Goal: Task Accomplishment & Management: Use online tool/utility

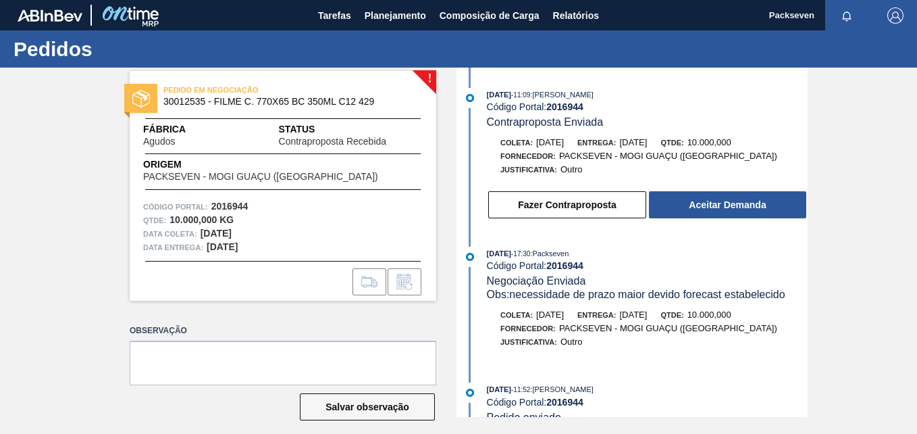
scroll to position [12, 0]
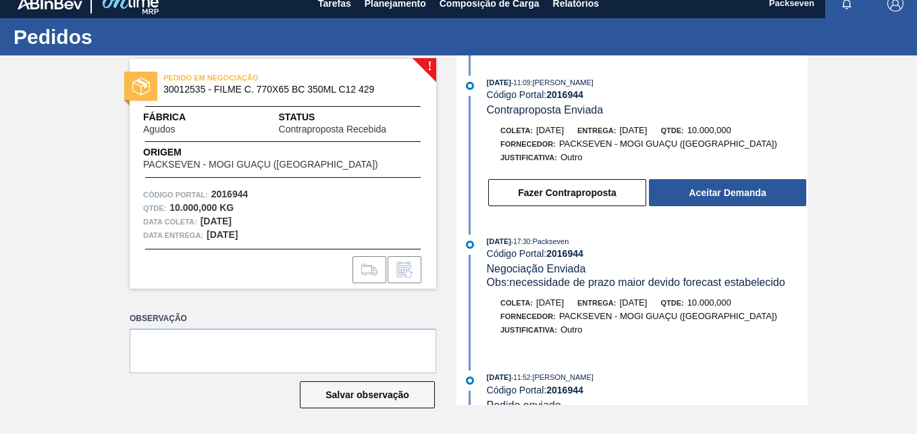
click at [448, 224] on div "! PEDIDO EM NEGOCIAÇÃO 30012535 - FILME C. 770X65 BC 350ML C12 429 Fábrica Agud…" at bounding box center [458, 229] width 917 height 349
click at [804, 140] on div "Fornecedor: PACKSEVEN - MOGI GUAÇU ([GEOGRAPHIC_DATA])" at bounding box center [647, 144] width 321 height 14
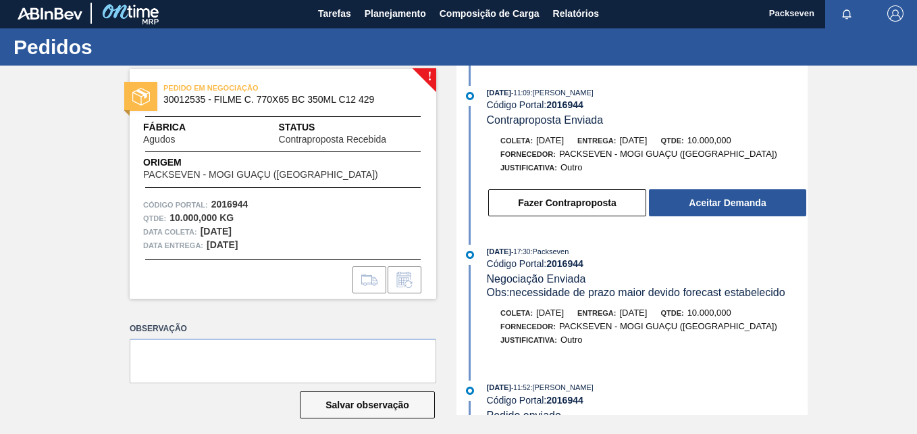
scroll to position [0, 0]
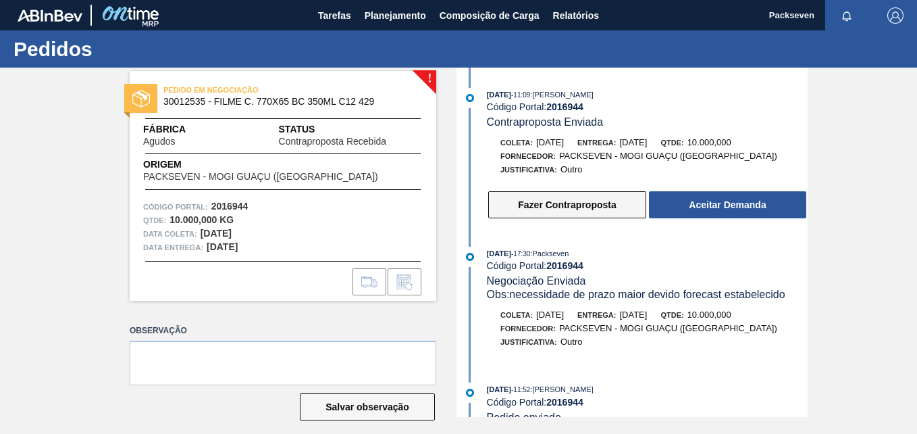
click at [559, 208] on button "Fazer Contraproposta" at bounding box center [567, 204] width 158 height 27
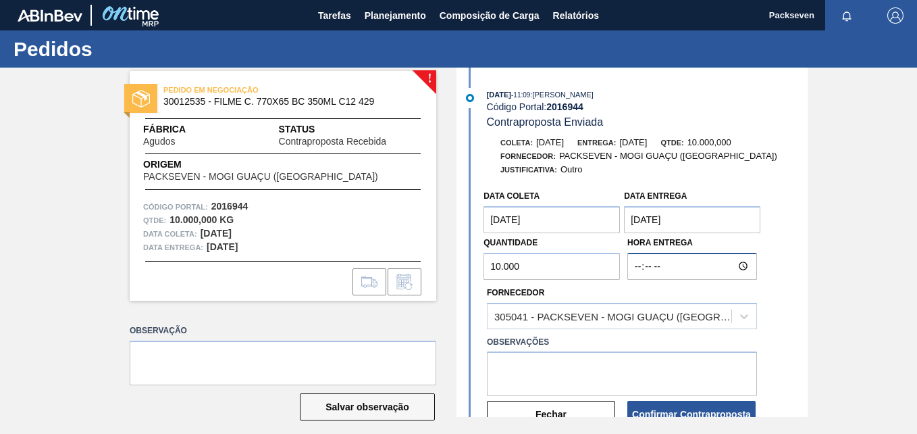
click at [645, 265] on input "Hora Entrega" at bounding box center [692, 266] width 130 height 27
click at [635, 267] on input "Hora Entrega" at bounding box center [692, 266] width 130 height 27
click at [632, 267] on input "Hora Entrega" at bounding box center [692, 266] width 130 height 27
click at [659, 305] on div "305041 - PACKSEVEN - MOGI GUAÇU ([GEOGRAPHIC_DATA])" at bounding box center [622, 316] width 270 height 26
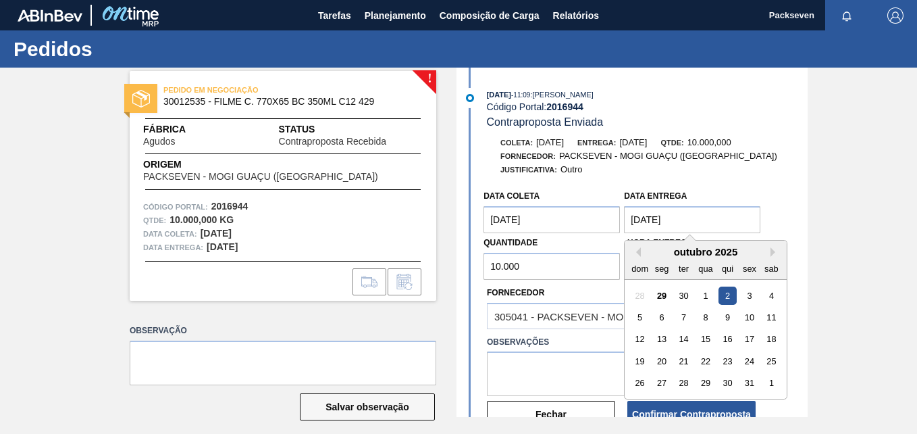
click at [673, 208] on entrega "[DATE]" at bounding box center [692, 219] width 136 height 27
drag, startPoint x: 706, startPoint y: 215, endPoint x: 604, endPoint y: 217, distance: 102.0
click at [604, 217] on div "Data coleta [DATE] Data entrega [DATE] Previous Month Next Month [DATE] dom seg…" at bounding box center [622, 231] width 281 height 97
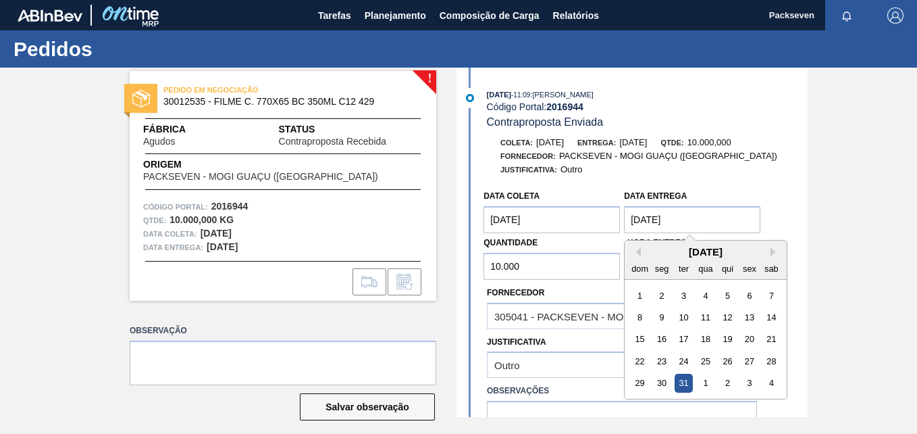
click at [710, 213] on entrega "[DATE]" at bounding box center [692, 219] width 136 height 27
drag, startPoint x: 646, startPoint y: 249, endPoint x: 658, endPoint y: 240, distance: 14.1
click at [650, 245] on div "[DATE] dom seg ter qua qui sex sab" at bounding box center [706, 259] width 162 height 39
drag, startPoint x: 699, startPoint y: 212, endPoint x: 544, endPoint y: 233, distance: 156.1
click at [544, 233] on div "Data coleta [DATE] Data entrega [DATE] Previous Month Next Month [DATE] dom seg…" at bounding box center [622, 231] width 281 height 97
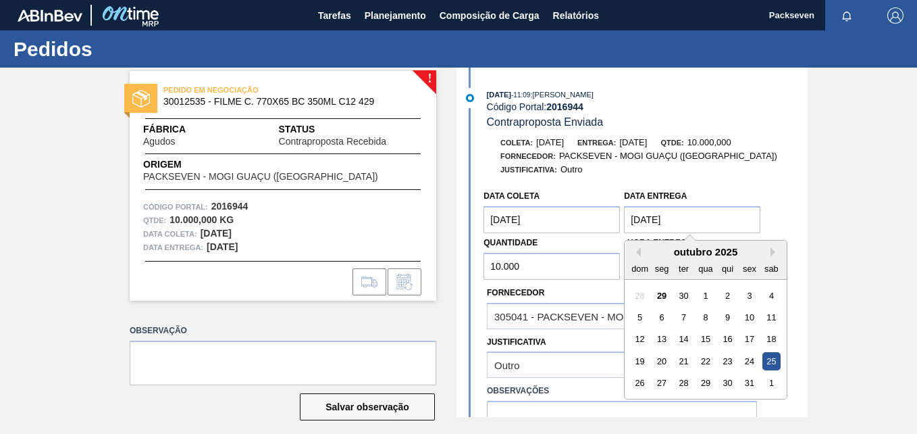
type entrega "[DATE]"
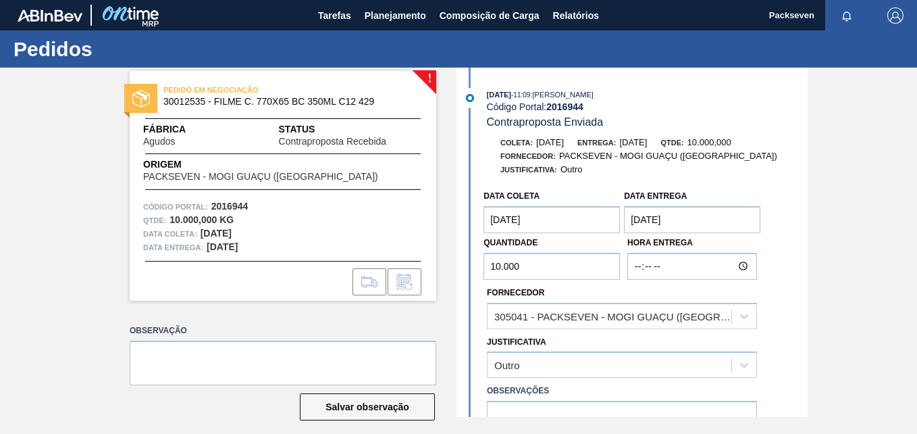
click at [772, 203] on div "Data coleta [DATE] Data entrega [DATE] Quantidade 10.000 Hora Entrega Fornecedo…" at bounding box center [634, 330] width 348 height 295
click at [592, 218] on coleta "[DATE]" at bounding box center [552, 219] width 136 height 27
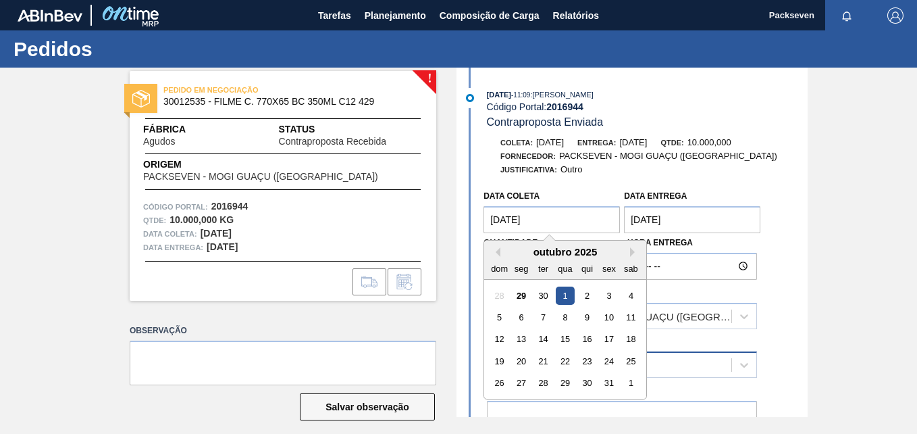
click at [603, 365] on div "24" at bounding box center [609, 361] width 18 height 18
type coleta "[DATE]"
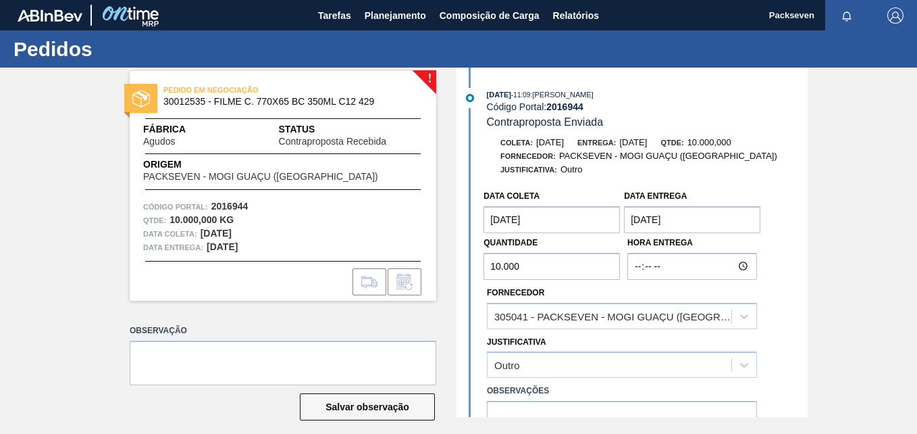
click at [748, 192] on div "Data entrega [DATE]" at bounding box center [692, 209] width 136 height 47
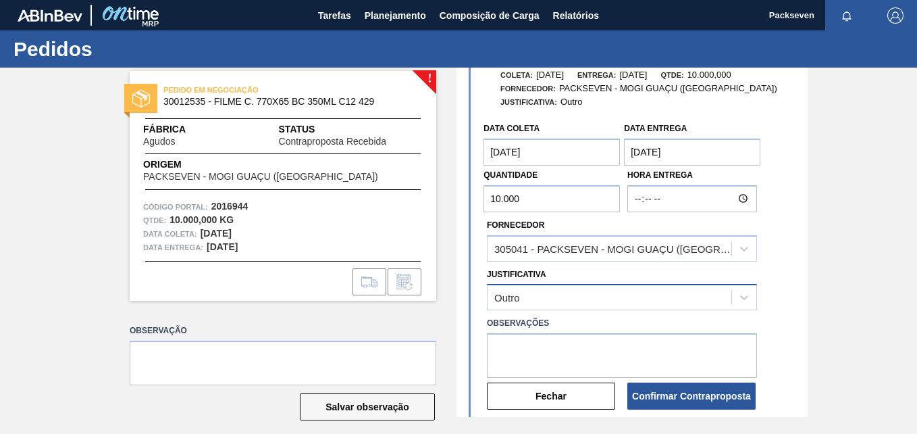
scroll to position [135, 0]
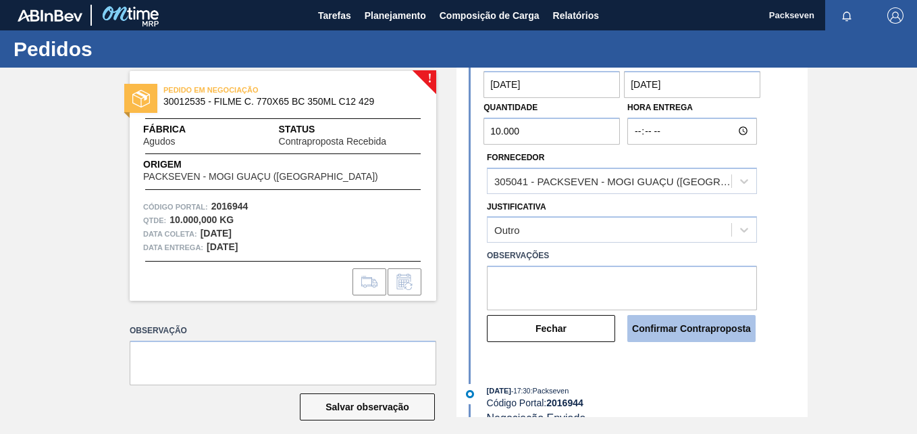
click at [716, 336] on button "Confirmar Contraproposta" at bounding box center [691, 328] width 128 height 27
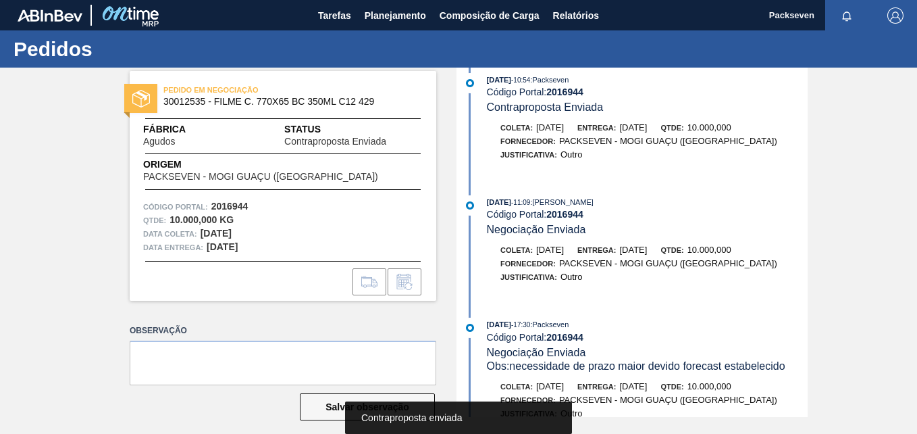
scroll to position [0, 0]
